Goal: Information Seeking & Learning: Understand process/instructions

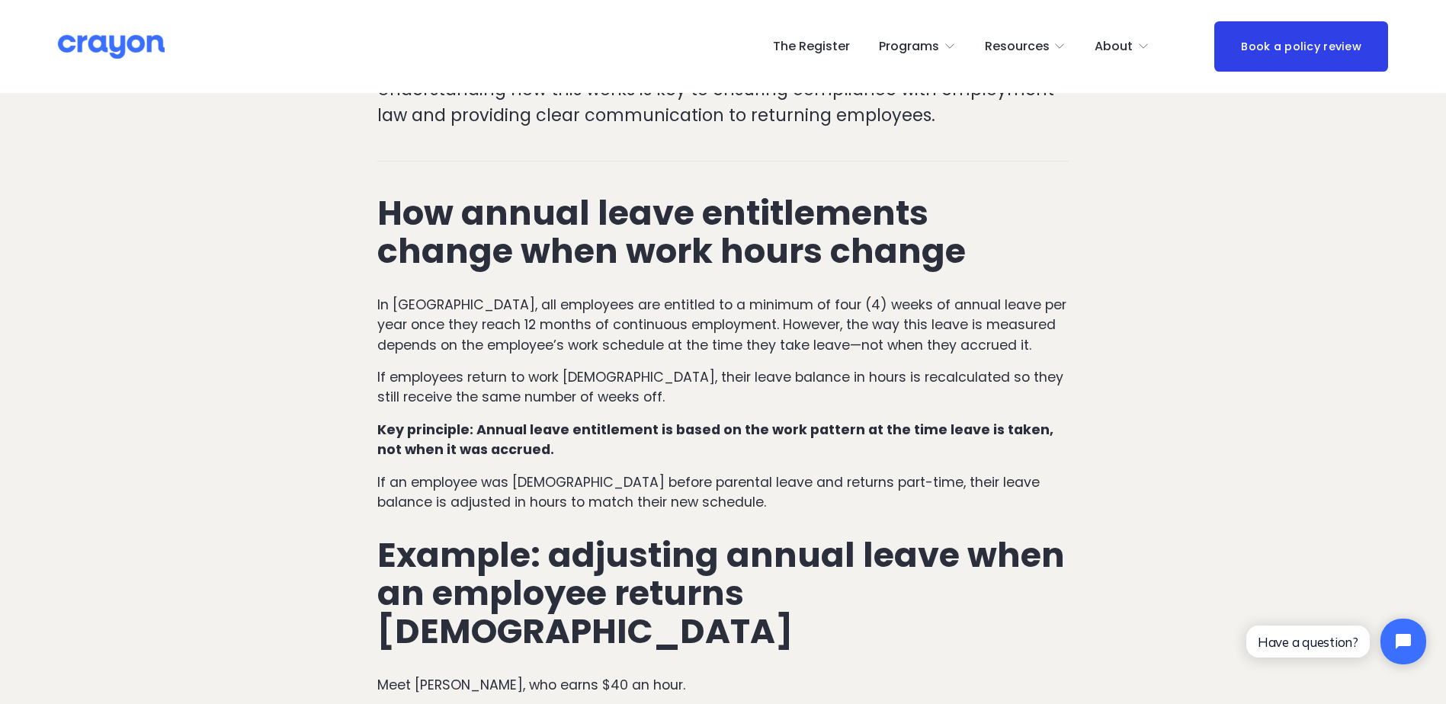
scroll to position [686, 0]
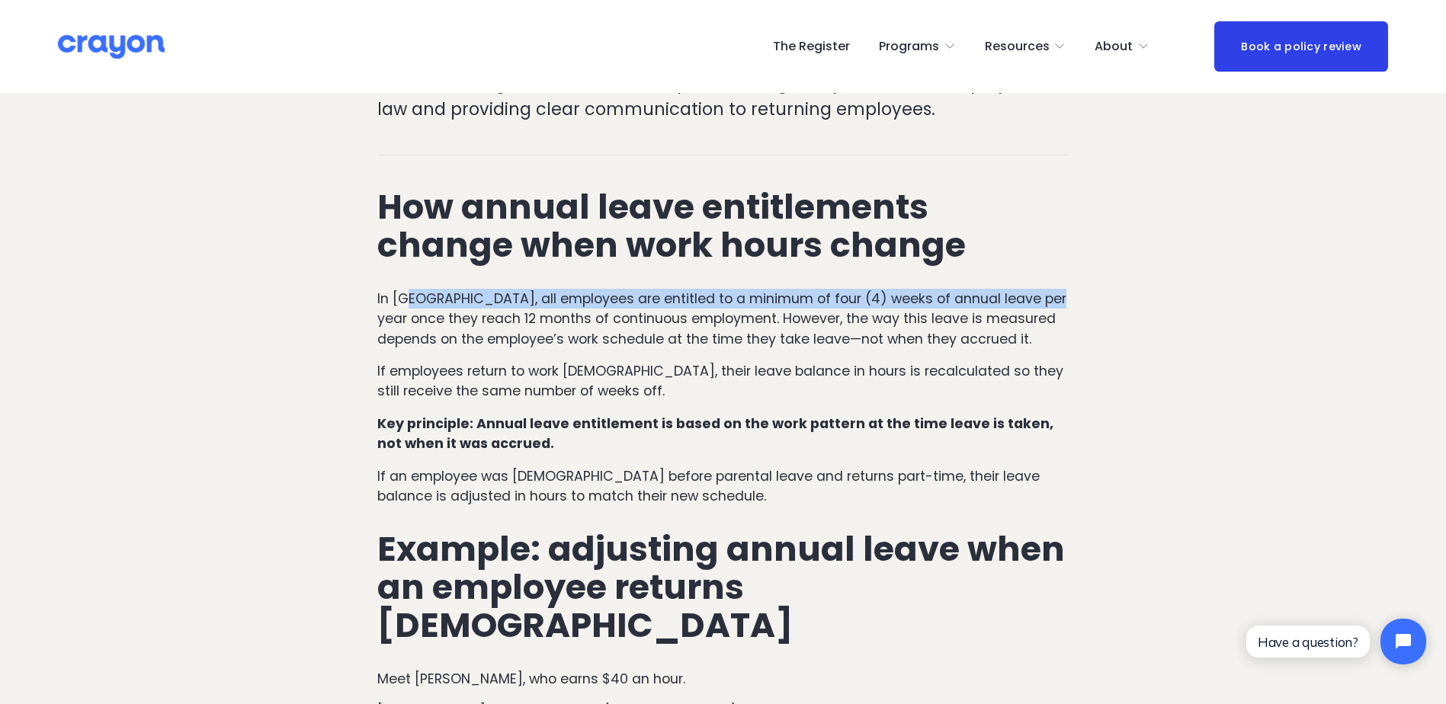
drag, startPoint x: 421, startPoint y: 275, endPoint x: 1046, endPoint y: 275, distance: 625.0
click at [1046, 289] on p "In [GEOGRAPHIC_DATA], all employees are entitled to a minimum of four (4) weeks…" at bounding box center [723, 319] width 692 height 60
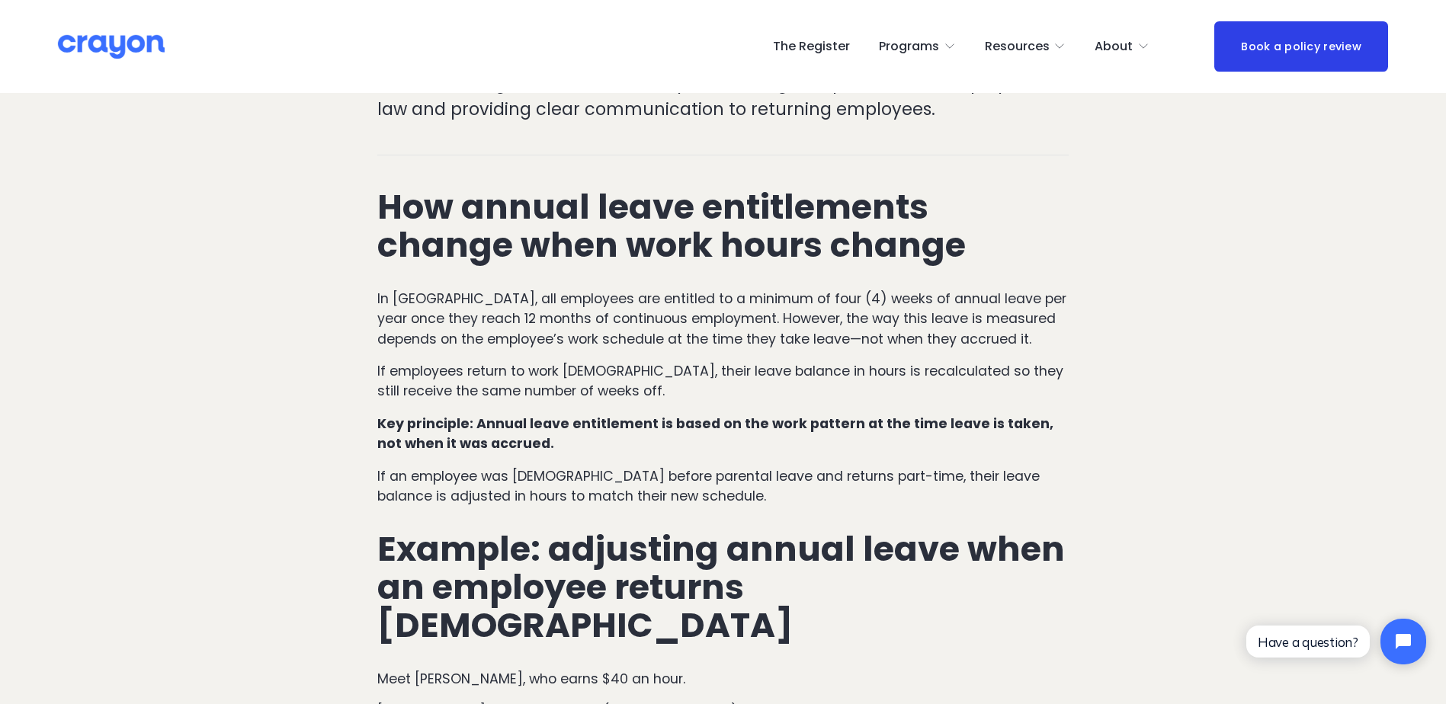
drag, startPoint x: 1046, startPoint y: 275, endPoint x: 789, endPoint y: 305, distance: 258.6
click at [831, 300] on p "In [GEOGRAPHIC_DATA], all employees are entitled to a minimum of four (4) weeks…" at bounding box center [723, 319] width 692 height 60
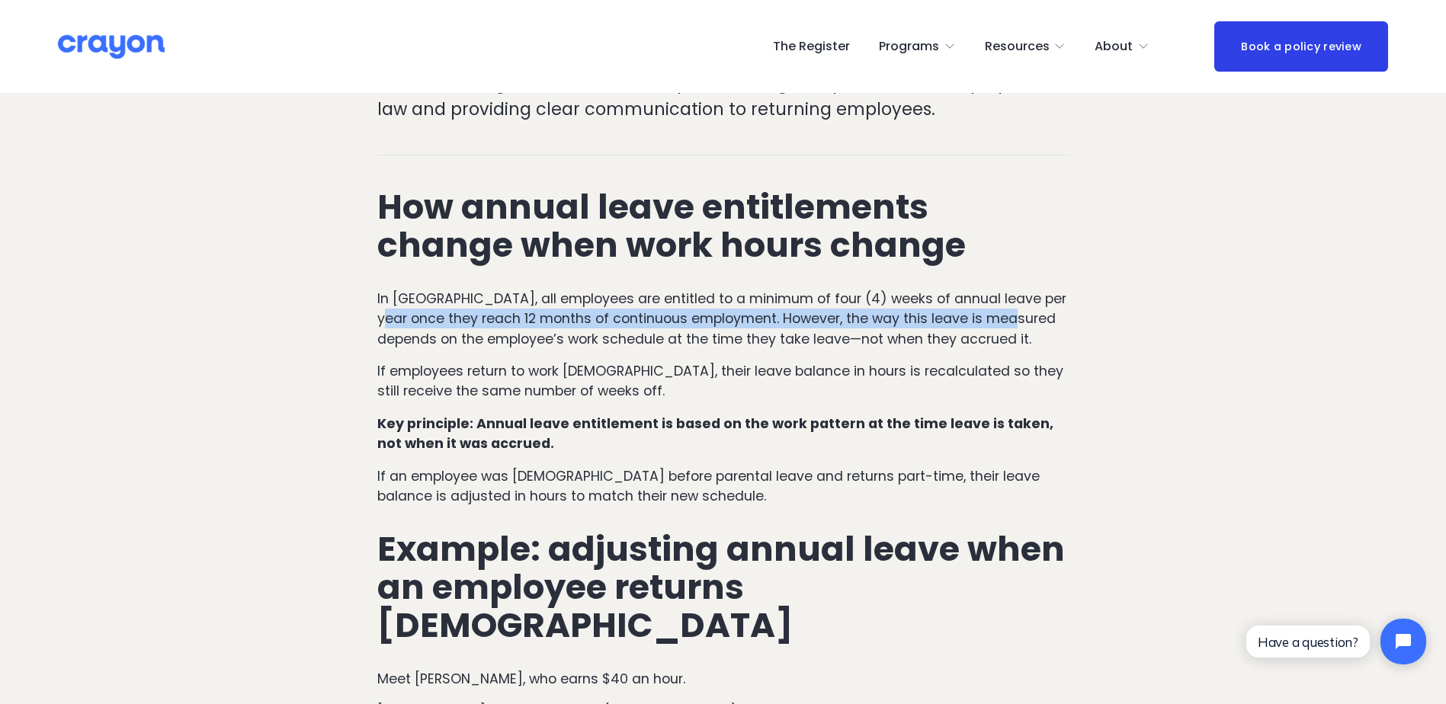
drag, startPoint x: 393, startPoint y: 299, endPoint x: 1051, endPoint y: 302, distance: 657.8
click at [1051, 302] on p "In [GEOGRAPHIC_DATA], all employees are entitled to a minimum of four (4) weeks…" at bounding box center [723, 319] width 692 height 60
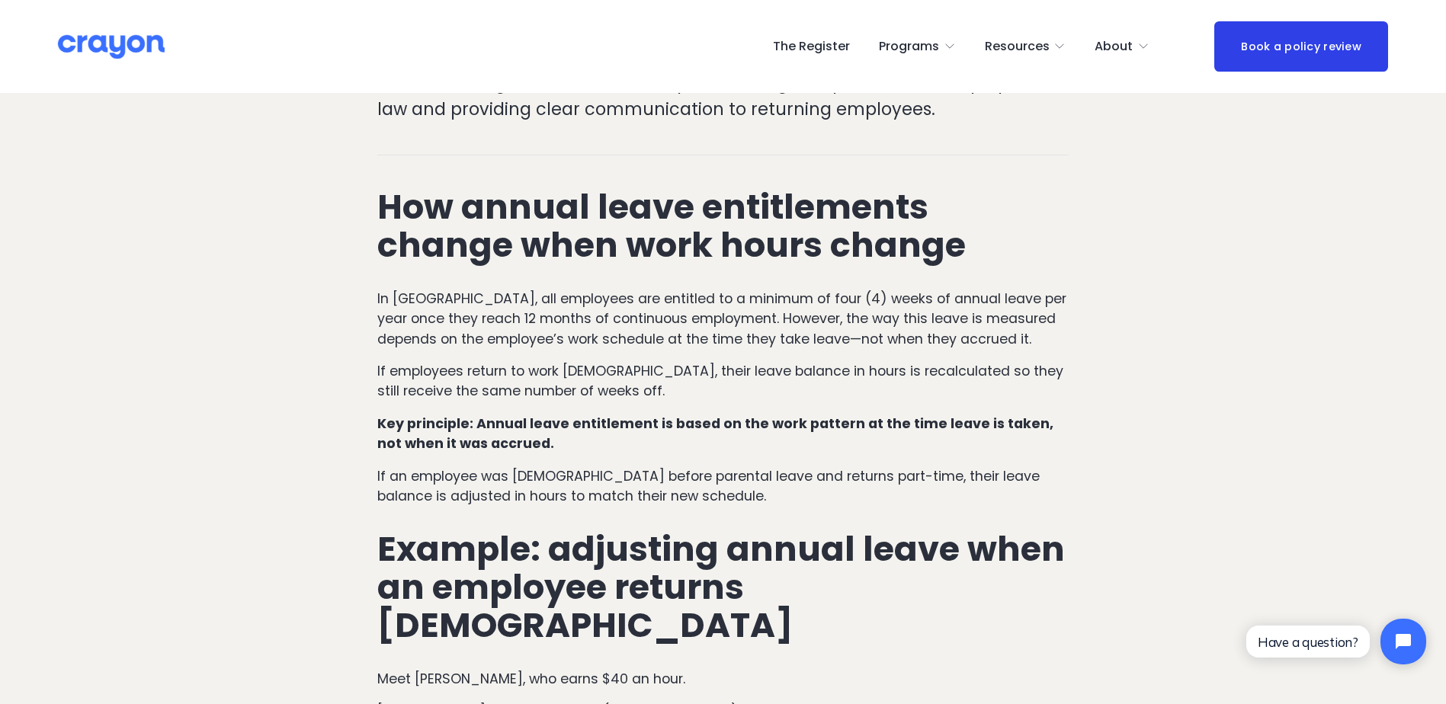
drag, startPoint x: 1051, startPoint y: 302, endPoint x: 952, endPoint y: 323, distance: 101.4
click at [952, 323] on p "In [GEOGRAPHIC_DATA], all employees are entitled to a minimum of four (4) weeks…" at bounding box center [723, 319] width 692 height 60
drag, startPoint x: 851, startPoint y: 271, endPoint x: 1066, endPoint y: 264, distance: 215.0
click at [1066, 289] on p "In [GEOGRAPHIC_DATA], all employees are entitled to a minimum of four (4) weeks…" at bounding box center [723, 319] width 692 height 60
drag, startPoint x: 1066, startPoint y: 264, endPoint x: 833, endPoint y: 316, distance: 238.0
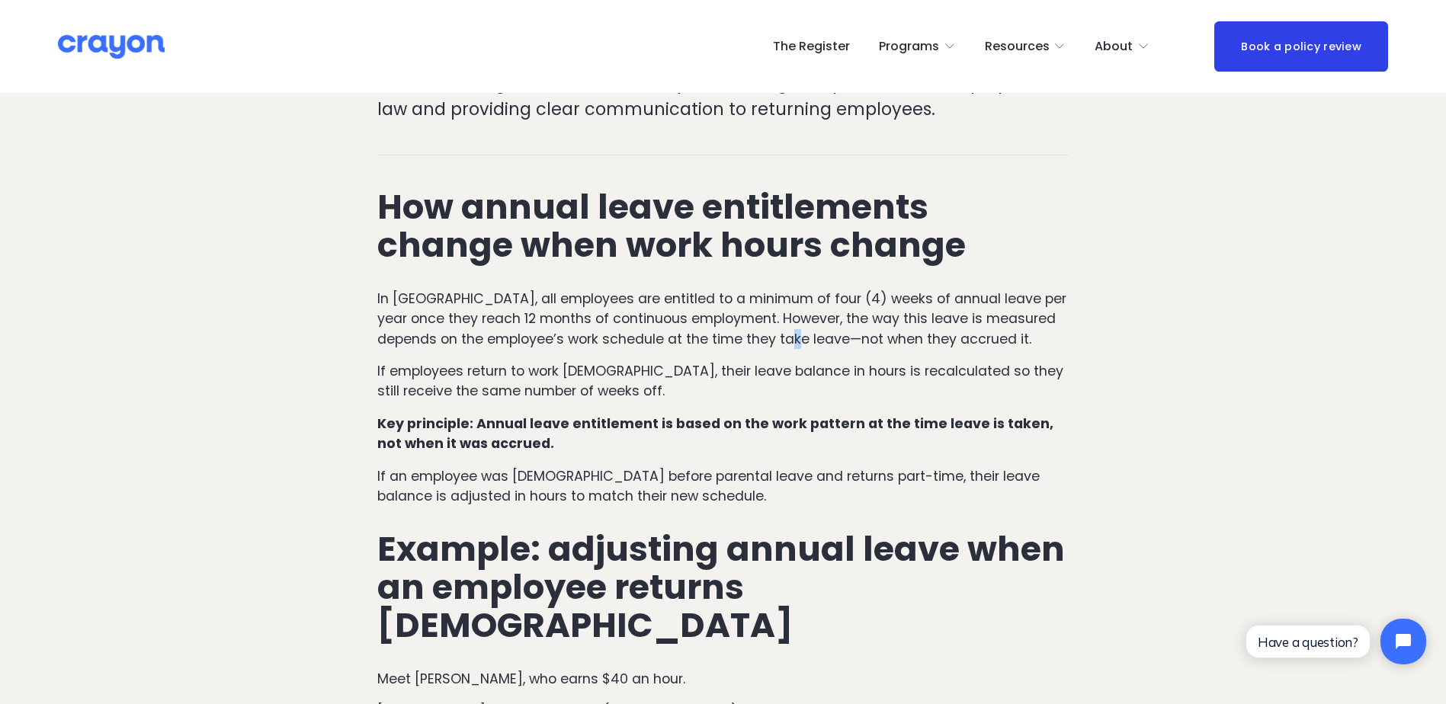
click at [833, 316] on p "In [GEOGRAPHIC_DATA], all employees are entitled to a minimum of four (4) weeks…" at bounding box center [723, 319] width 692 height 60
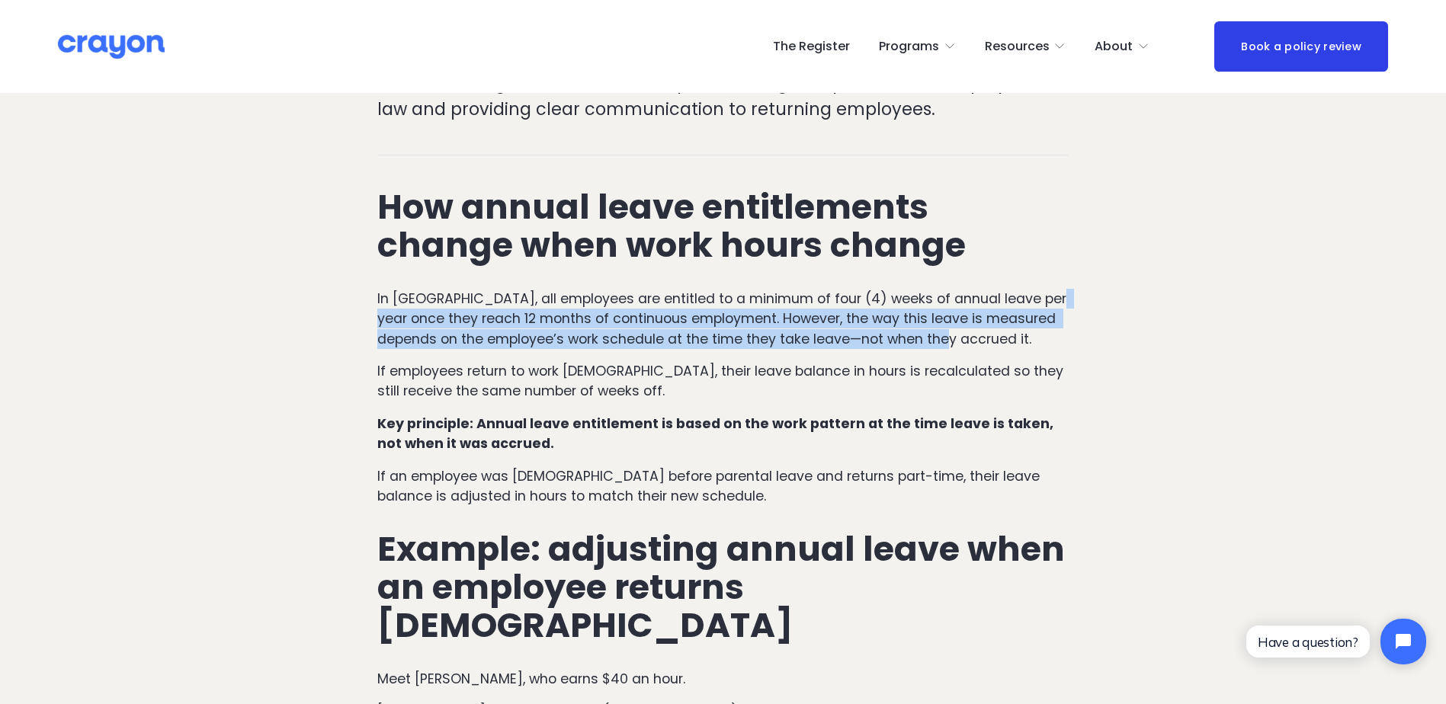
drag, startPoint x: 397, startPoint y: 296, endPoint x: 987, endPoint y: 311, distance: 590.1
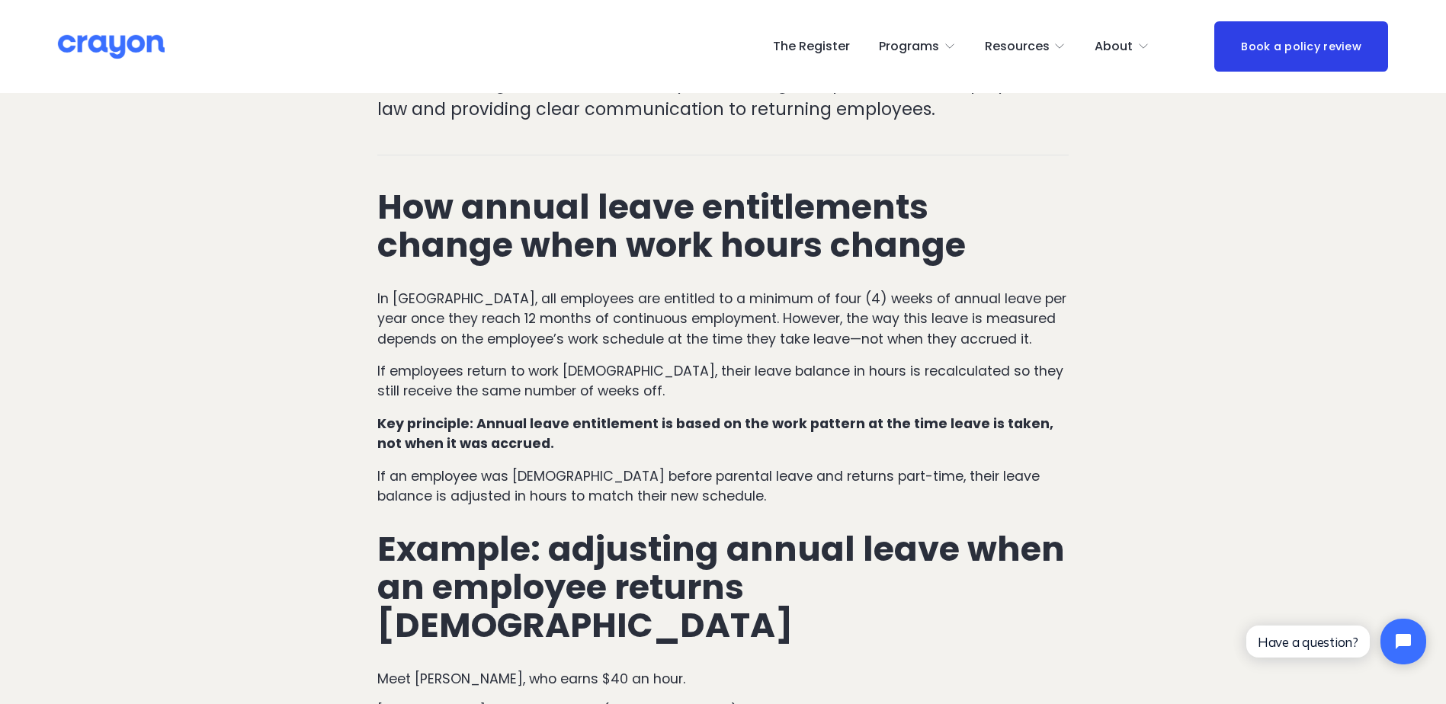
drag, startPoint x: 987, startPoint y: 311, endPoint x: 912, endPoint y: 324, distance: 76.6
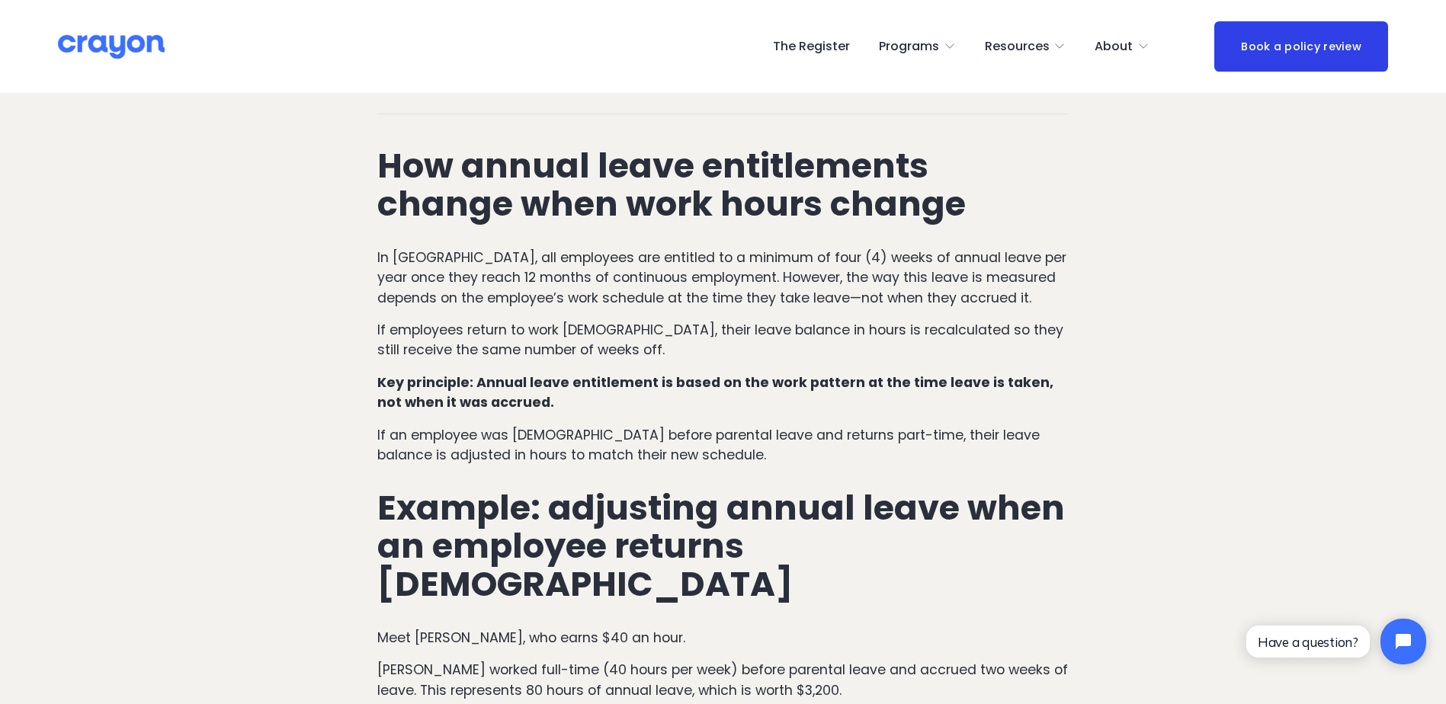
scroll to position [762, 0]
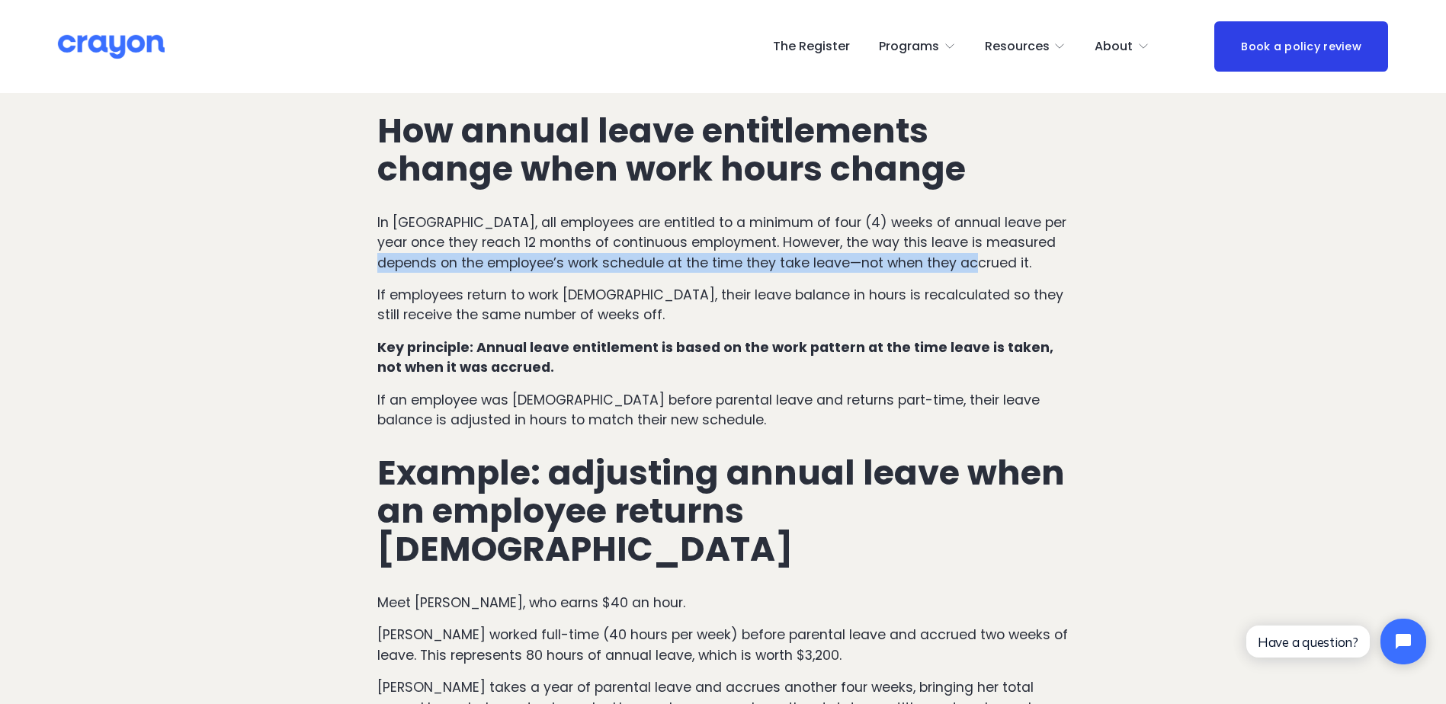
drag, startPoint x: 432, startPoint y: 239, endPoint x: 1017, endPoint y: 247, distance: 584.6
click at [1017, 247] on p "In [GEOGRAPHIC_DATA], all employees are entitled to a minimum of four (4) weeks…" at bounding box center [723, 243] width 692 height 60
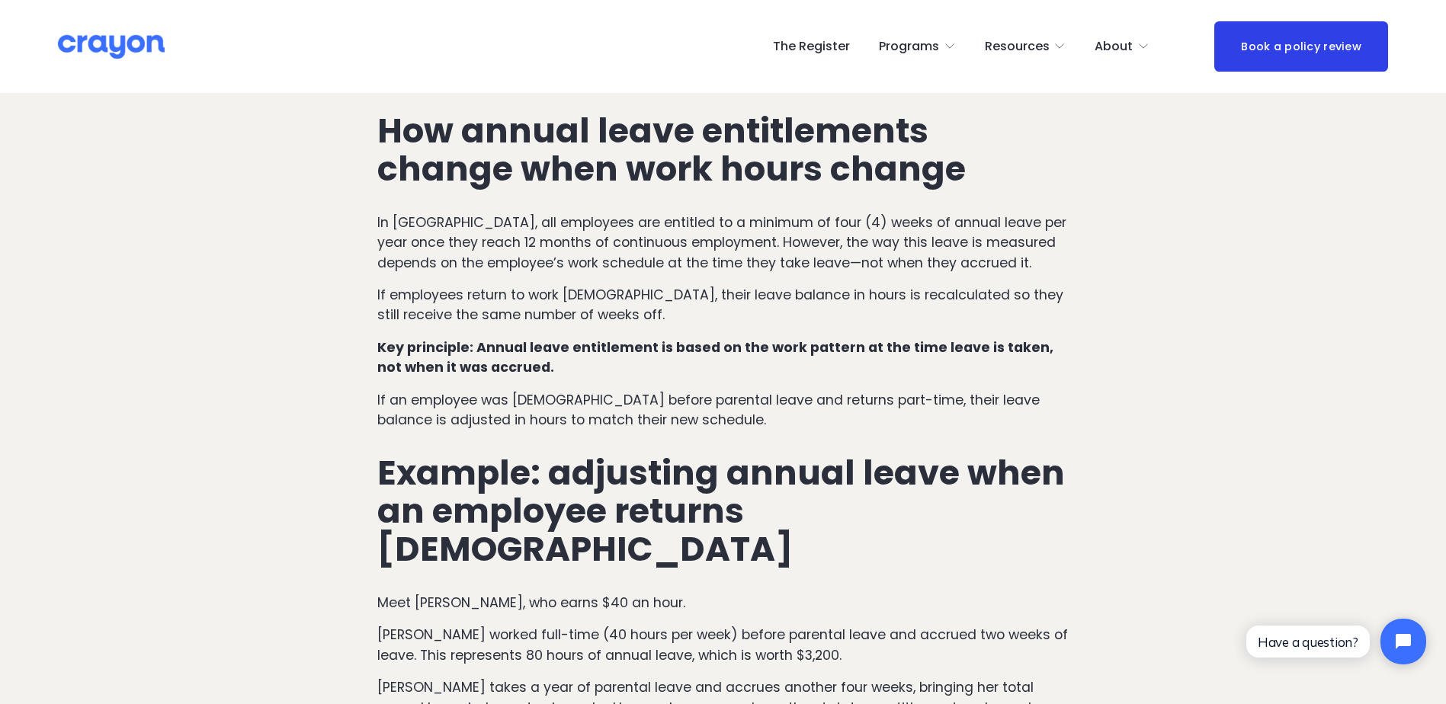
click at [723, 299] on p "If employees return to work [DEMOGRAPHIC_DATA], their leave balance in hours is…" at bounding box center [723, 305] width 692 height 40
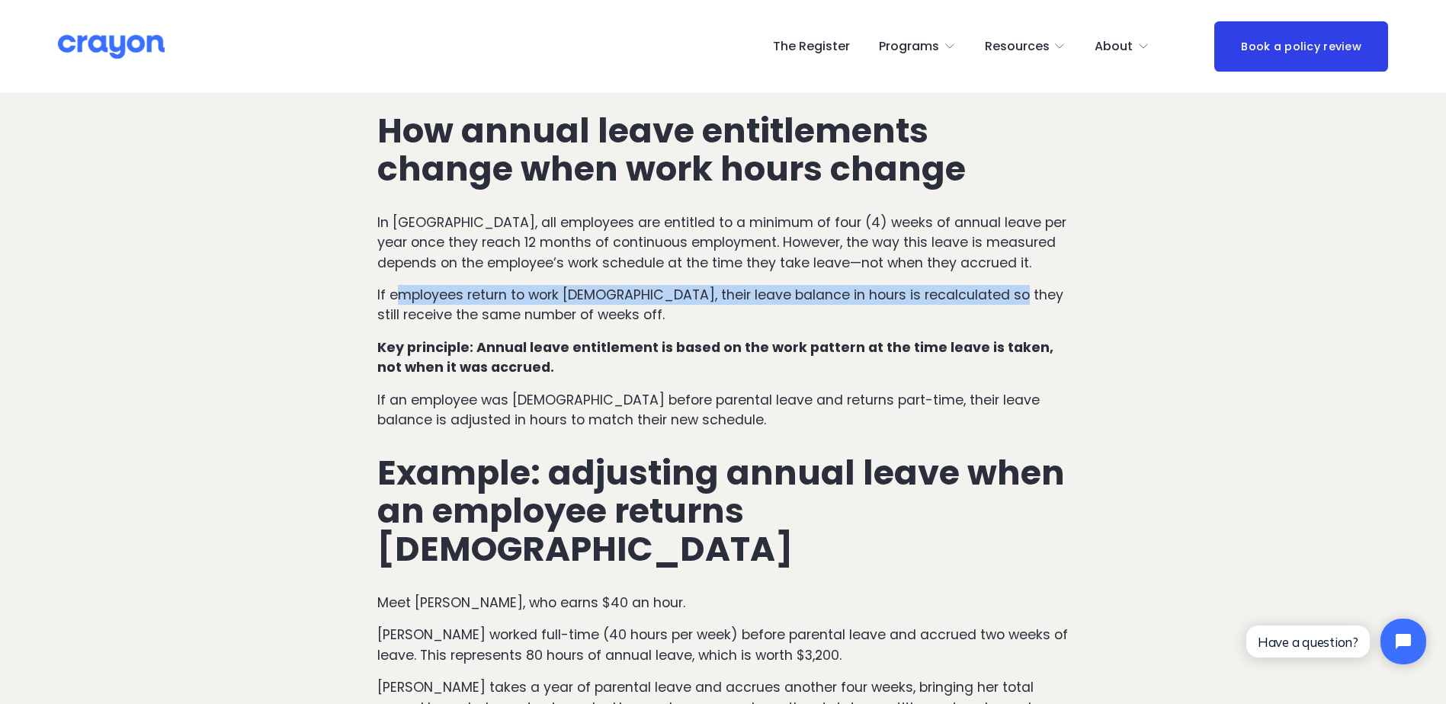
drag, startPoint x: 404, startPoint y: 278, endPoint x: 992, endPoint y: 280, distance: 588.4
click at [992, 285] on p "If employees return to work [DEMOGRAPHIC_DATA], their leave balance in hours is…" at bounding box center [723, 305] width 692 height 40
drag, startPoint x: 992, startPoint y: 280, endPoint x: 840, endPoint y: 295, distance: 153.1
click at [841, 298] on p "If employees return to work [DEMOGRAPHIC_DATA], their leave balance in hours is…" at bounding box center [723, 305] width 692 height 40
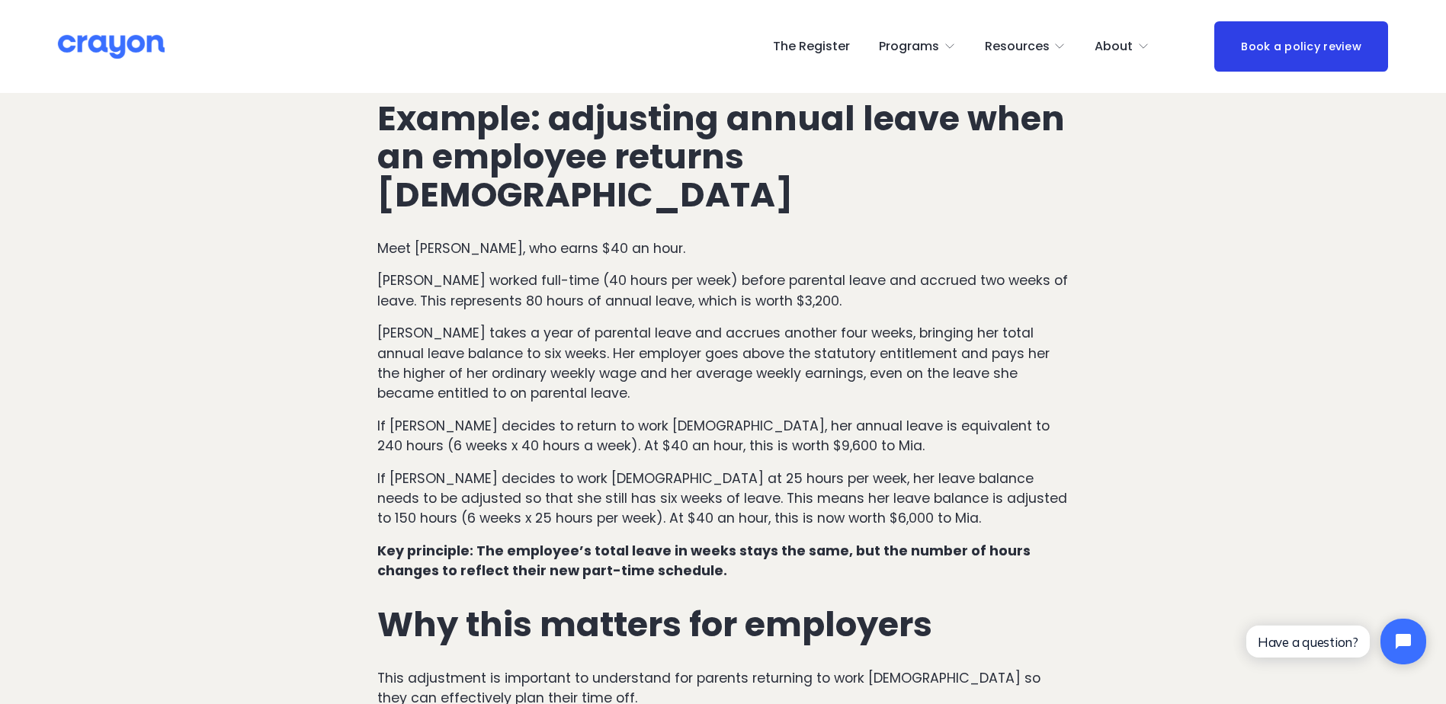
scroll to position [1143, 0]
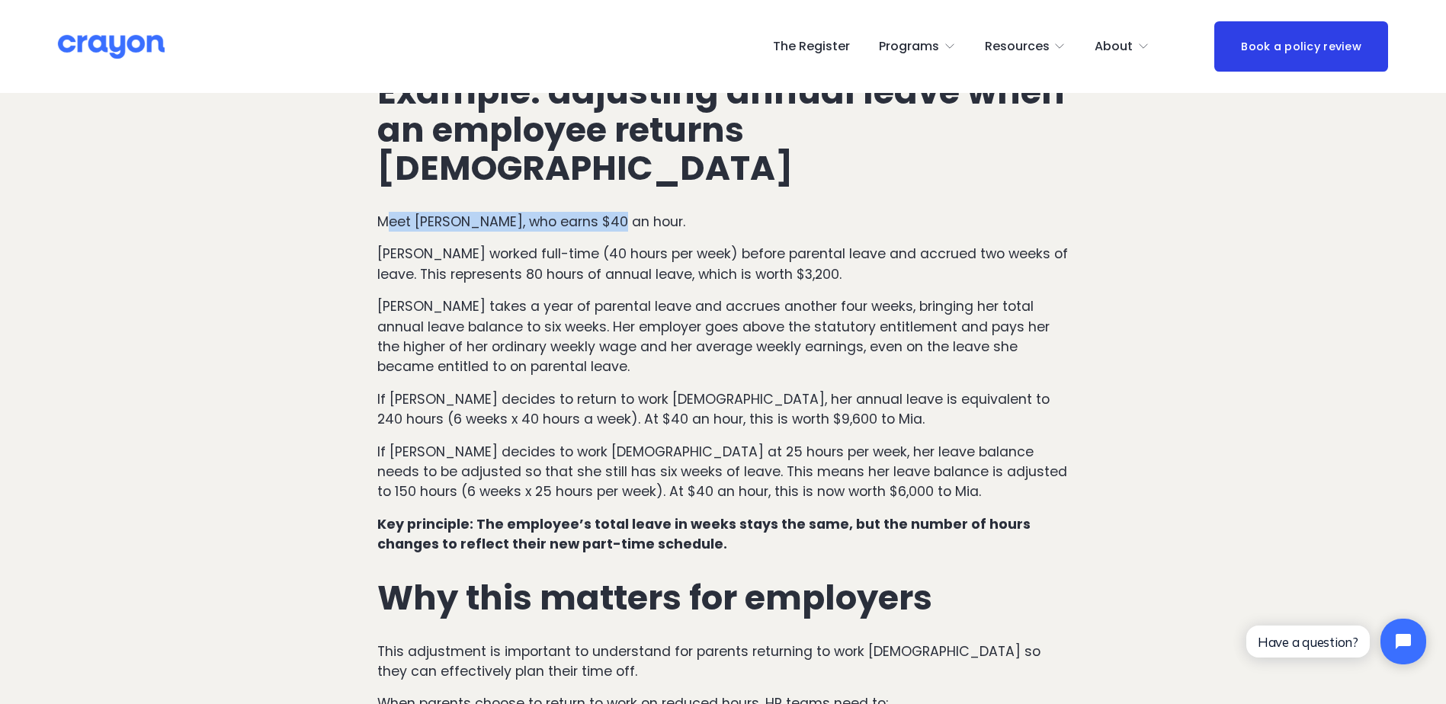
drag, startPoint x: 393, startPoint y: 157, endPoint x: 630, endPoint y: 163, distance: 237.9
click at [630, 212] on p "Meet [PERSON_NAME], who earns $40 an hour." at bounding box center [723, 222] width 692 height 20
drag, startPoint x: 630, startPoint y: 163, endPoint x: 524, endPoint y: 213, distance: 118.0
click at [524, 244] on p "[PERSON_NAME] worked full-time (40 hours per week) before parental leave and ac…" at bounding box center [723, 264] width 692 height 40
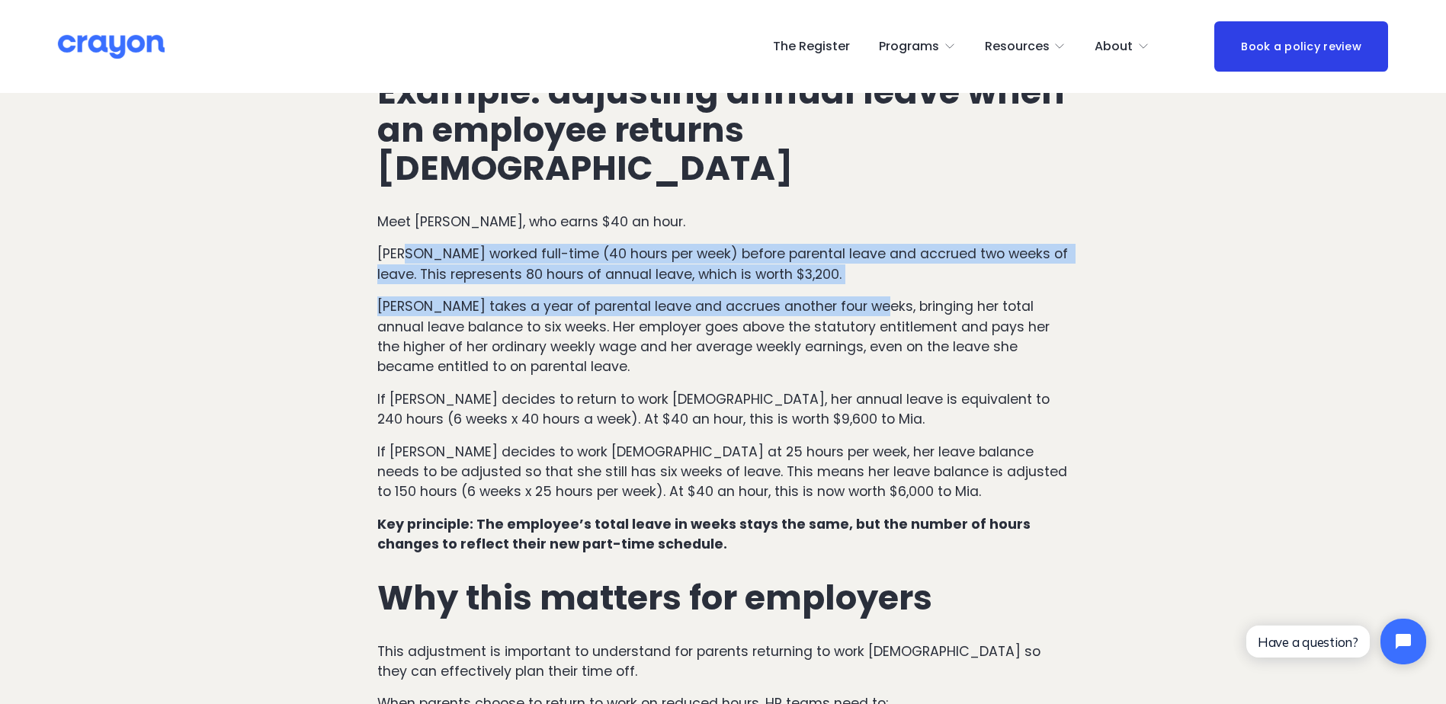
drag, startPoint x: 479, startPoint y: 187, endPoint x: 859, endPoint y: 234, distance: 382.4
click at [859, 234] on div "How annual leave entitlements change when work hours change In [GEOGRAPHIC_DATA…" at bounding box center [723, 336] width 692 height 1210
drag, startPoint x: 859, startPoint y: 234, endPoint x: 803, endPoint y: 224, distance: 56.5
click at [804, 224] on div "How annual leave entitlements change when work hours change In [GEOGRAPHIC_DATA…" at bounding box center [723, 336] width 692 height 1210
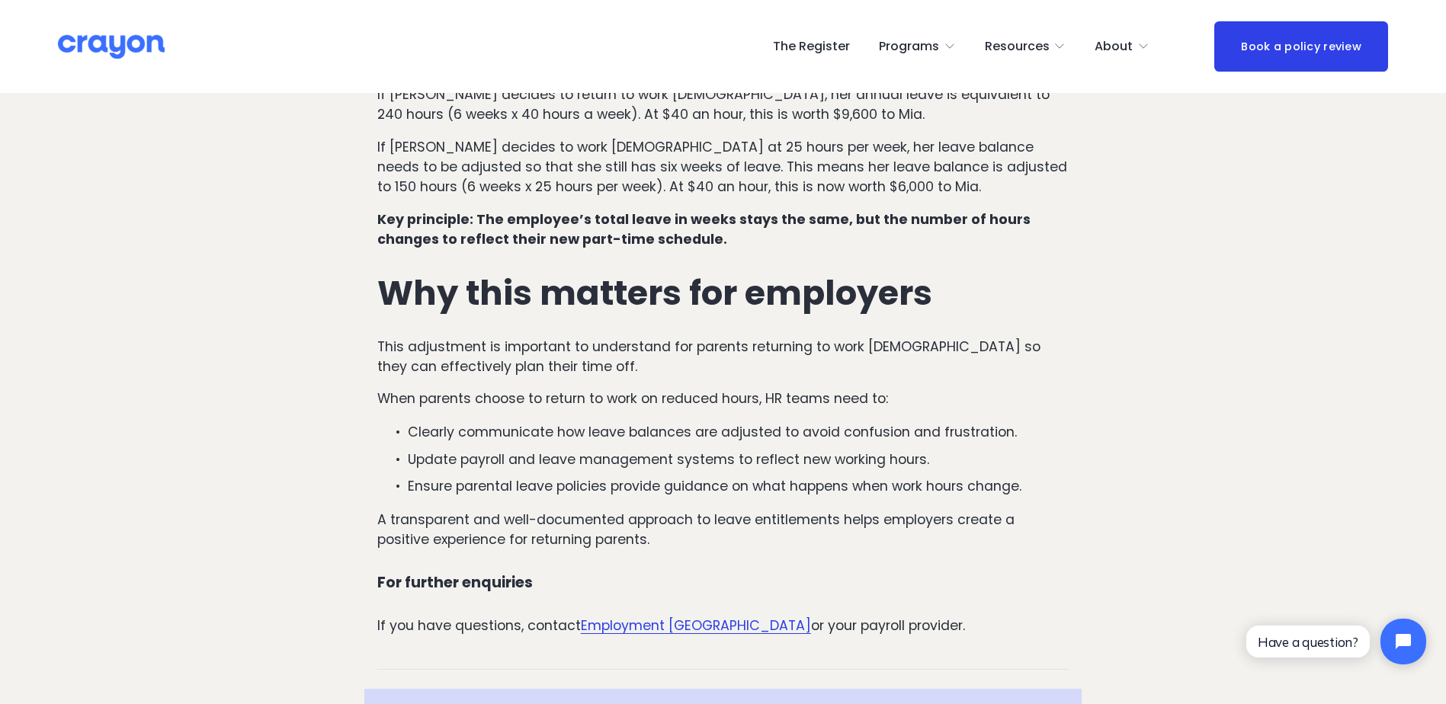
click at [774, 269] on strong "Why this matters for employers" at bounding box center [654, 293] width 555 height 48
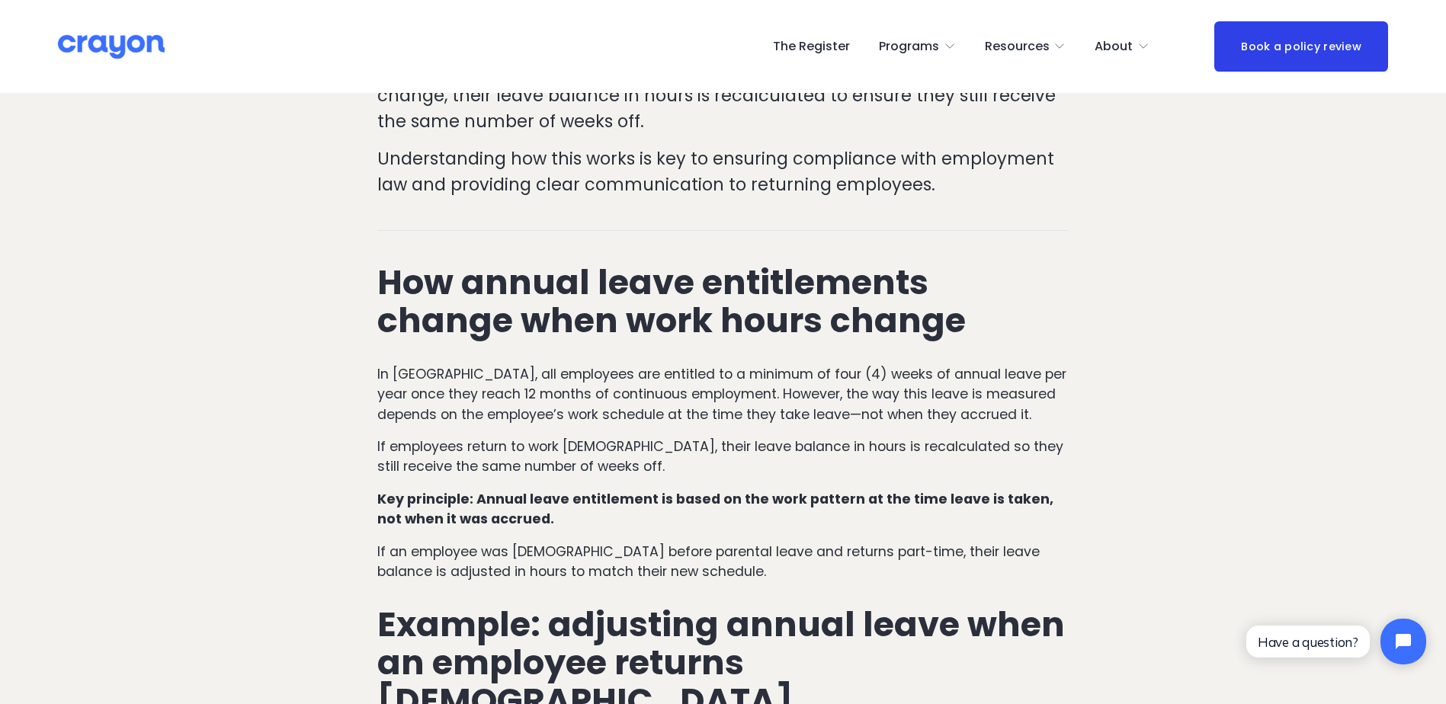
scroll to position [0, 0]
